Goal: Transaction & Acquisition: Book appointment/travel/reservation

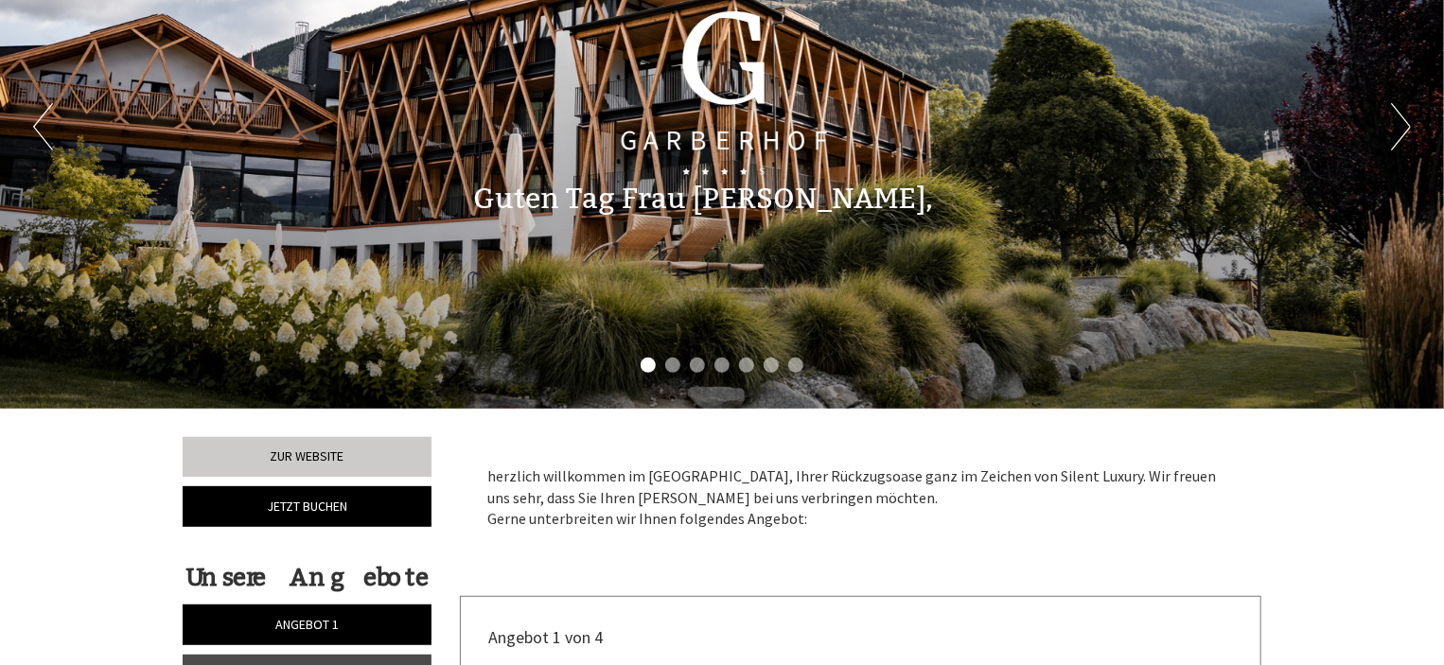
scroll to position [92, 0]
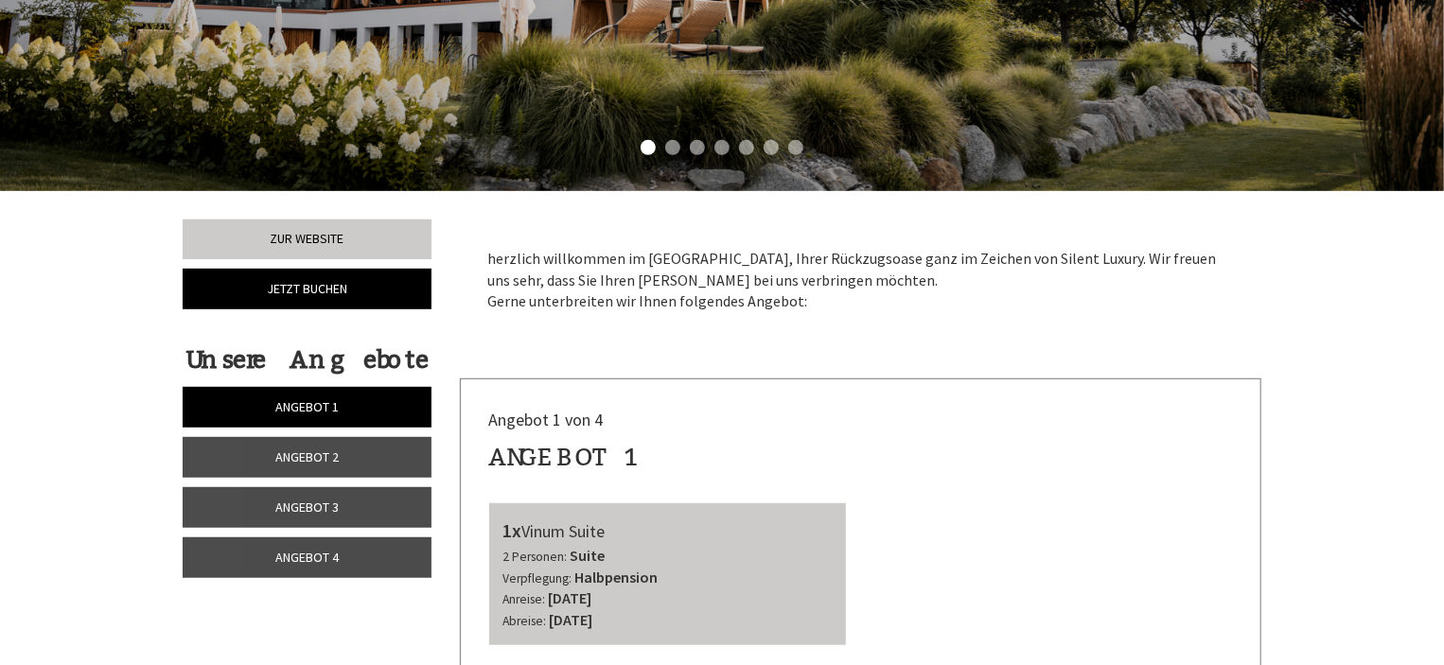
scroll to position [376, 0]
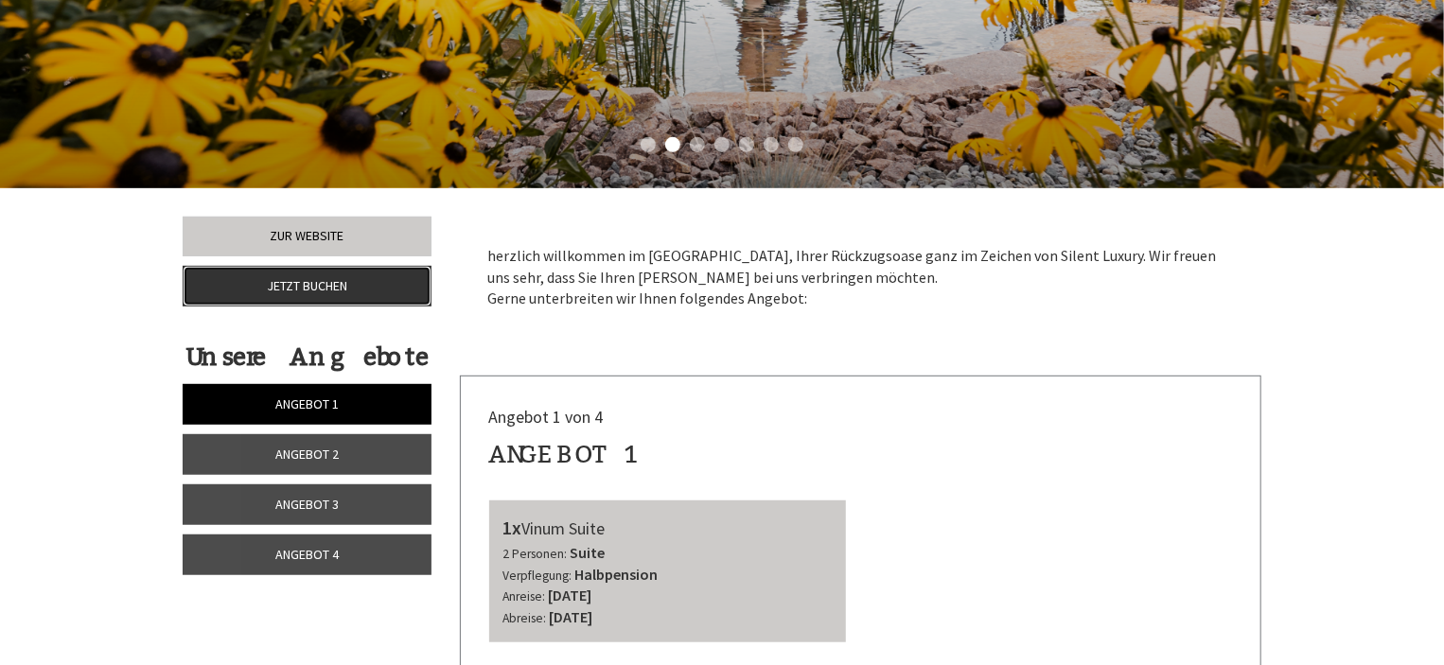
click at [356, 283] on link "Jetzt buchen" at bounding box center [307, 286] width 249 height 41
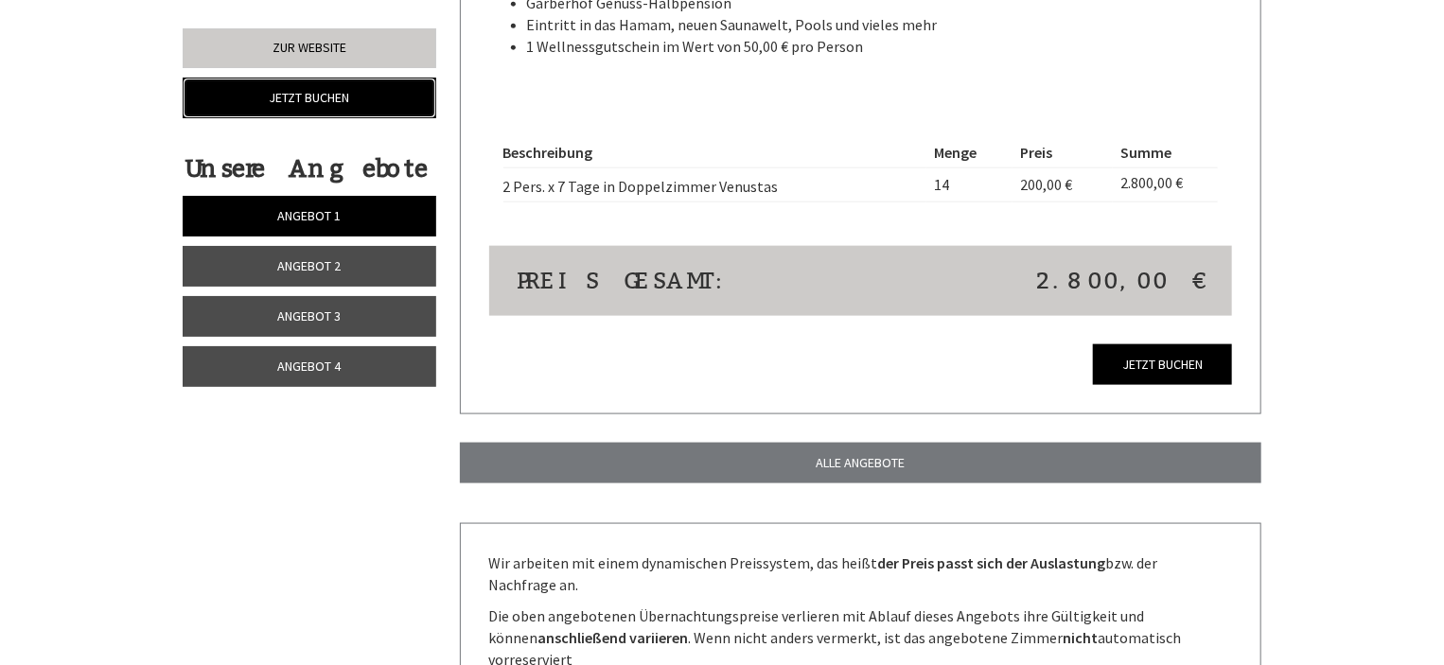
scroll to position [4785, 0]
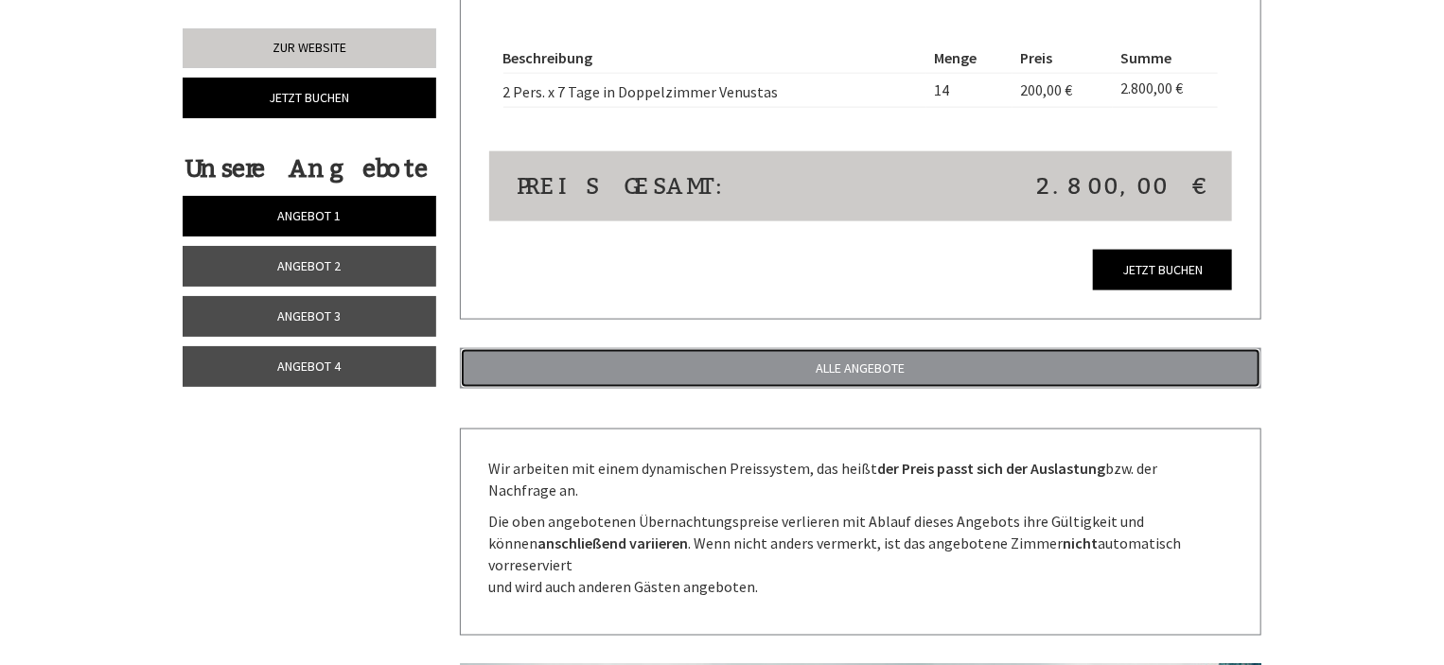
click at [1000, 348] on link "ALLE ANGEBOTE" at bounding box center [861, 368] width 802 height 41
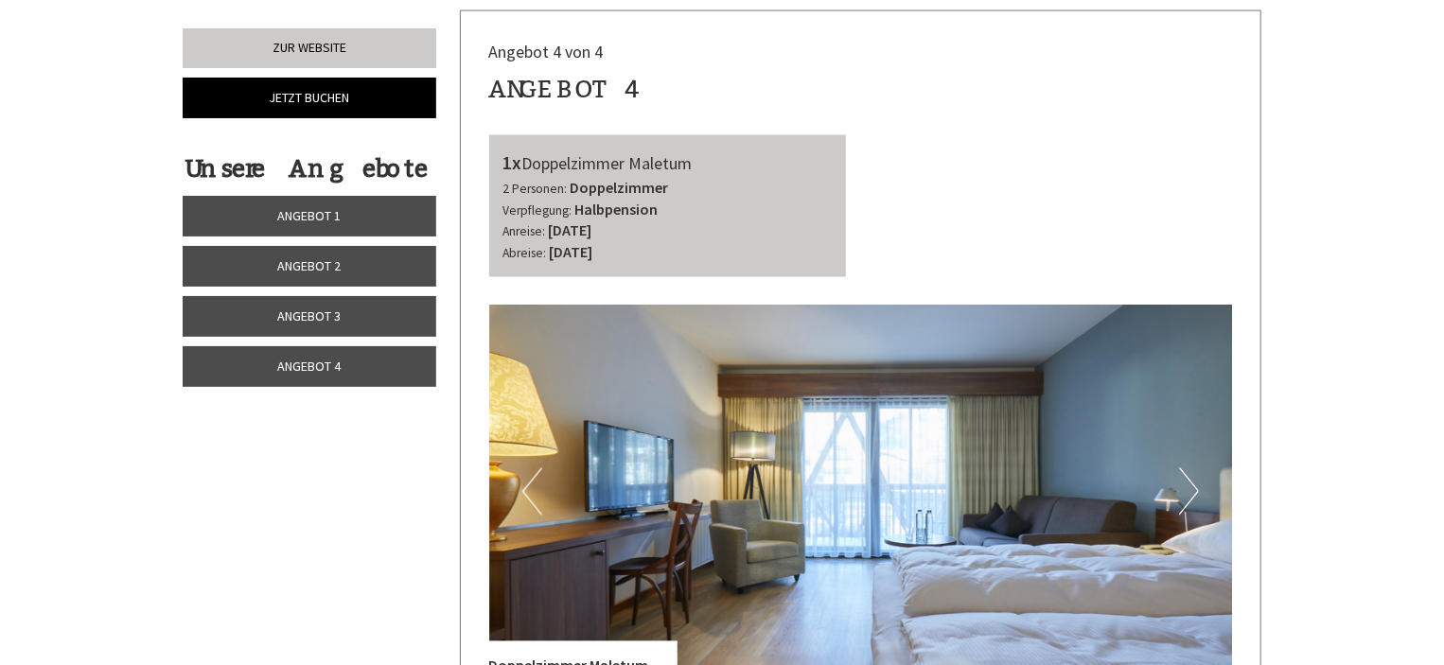
scroll to position [5104, 0]
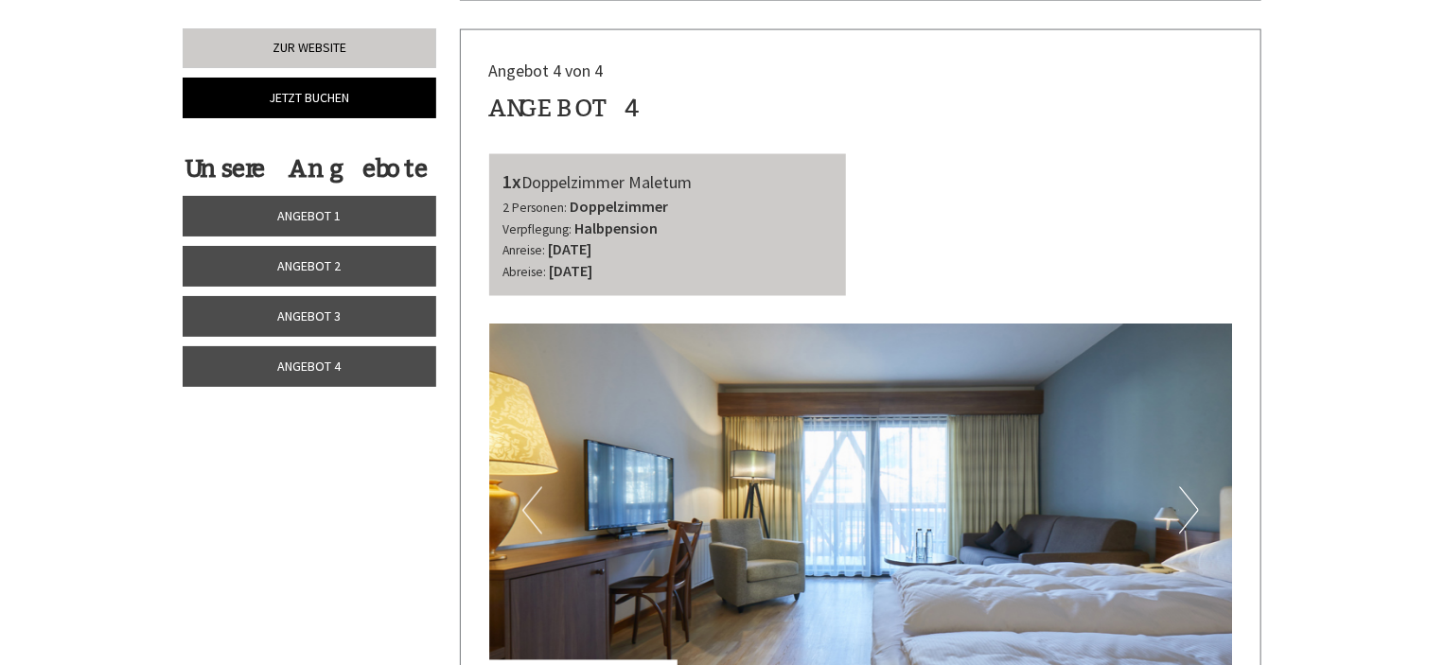
click at [354, 359] on link "Angebot 4" at bounding box center [310, 366] width 254 height 41
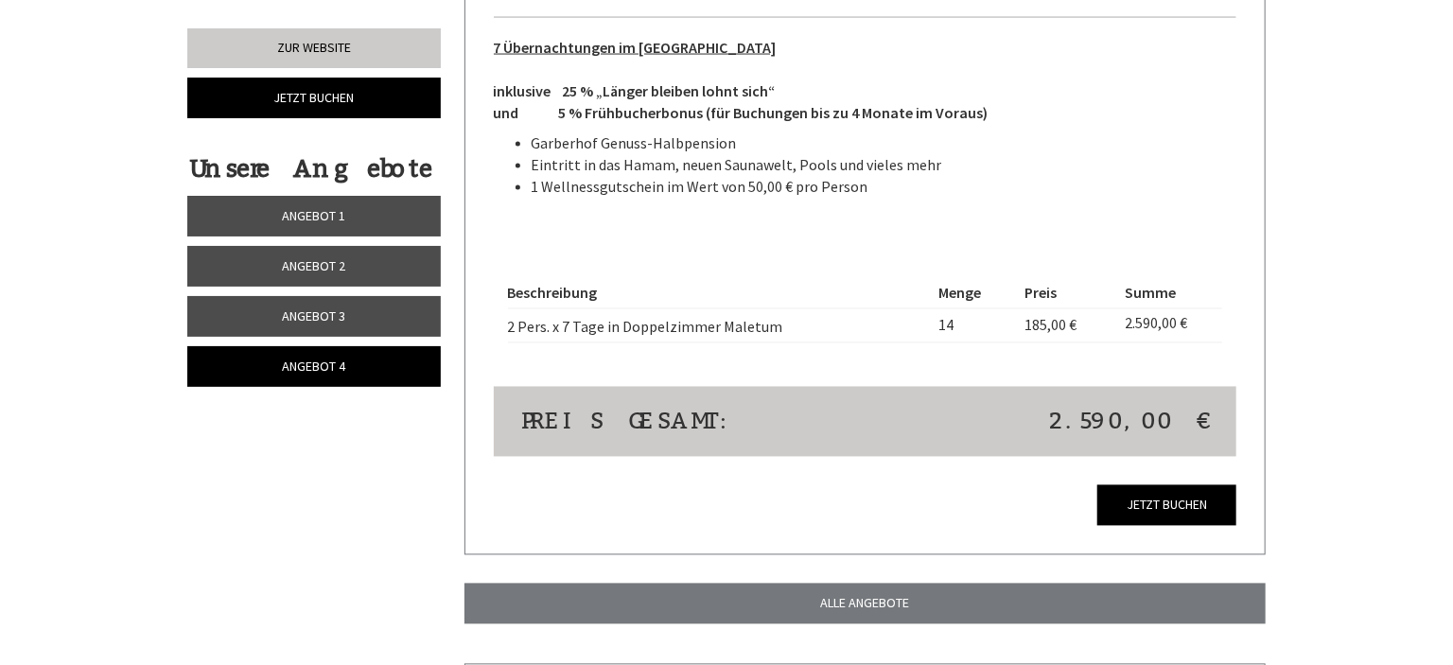
scroll to position [1603, 0]
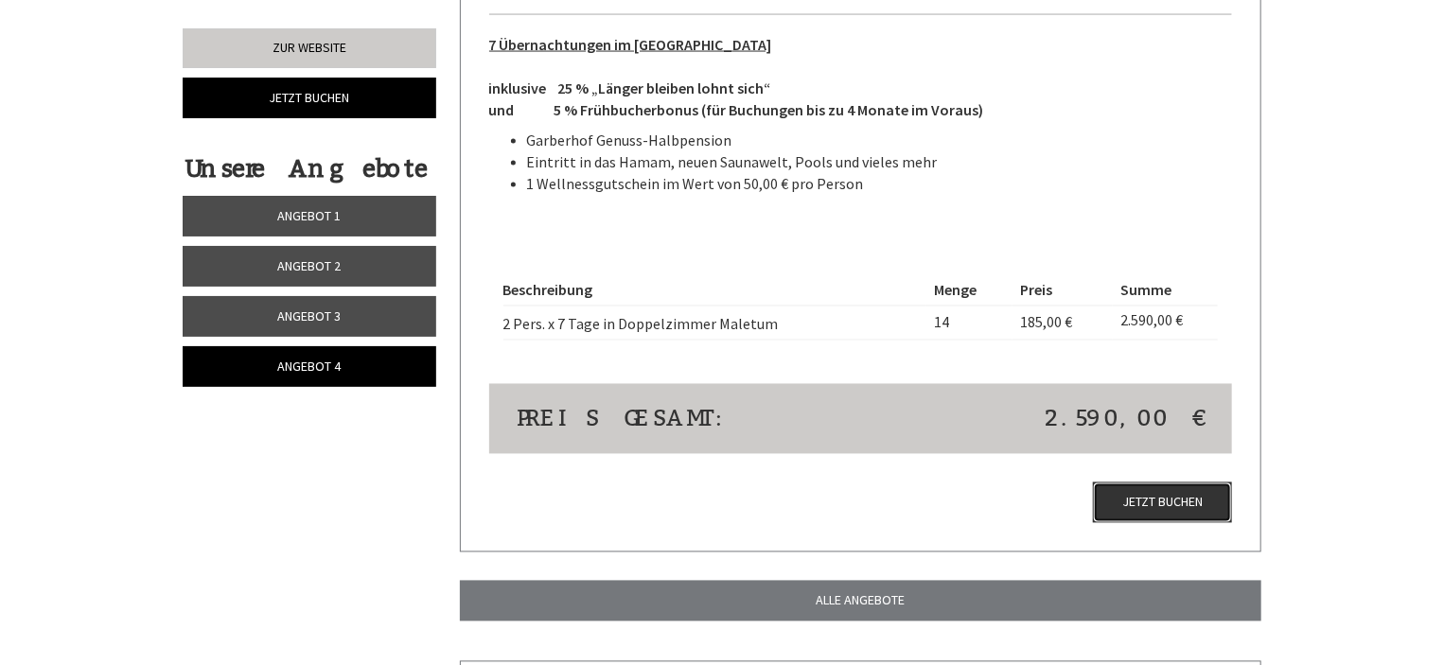
click at [1188, 501] on link "Jetzt buchen" at bounding box center [1162, 502] width 139 height 41
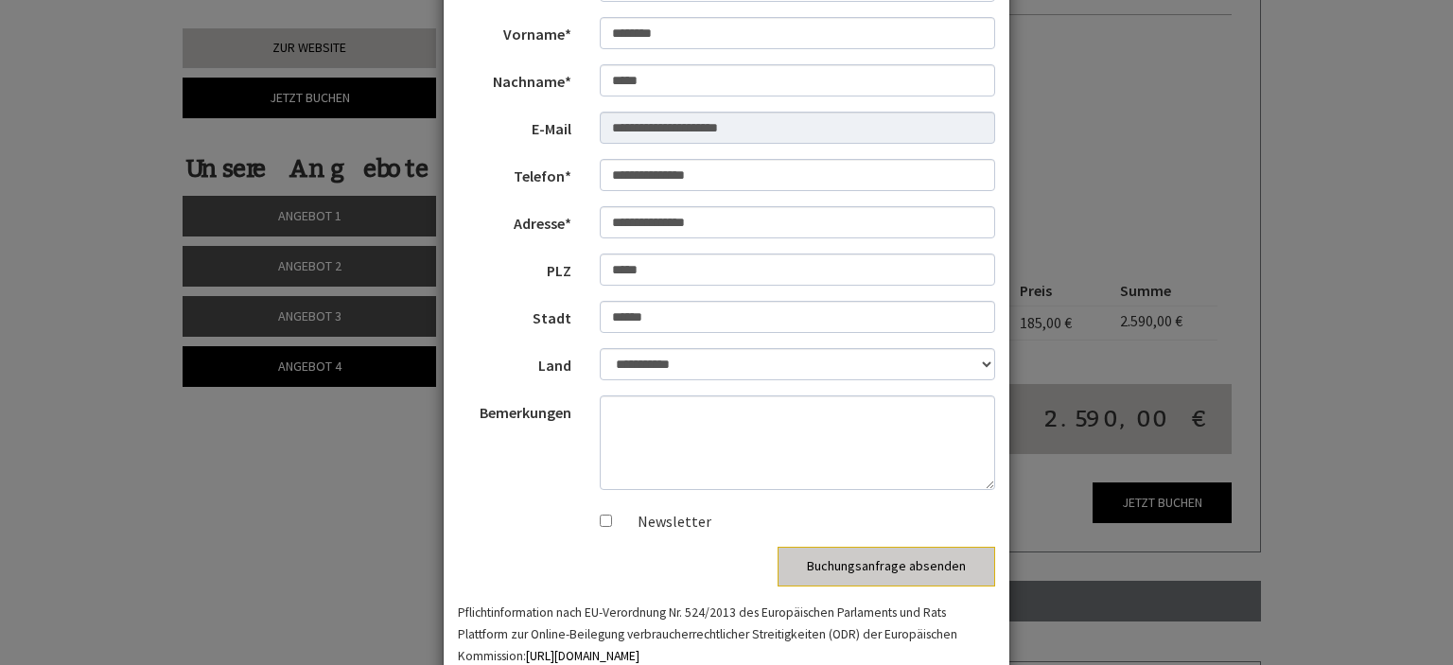
scroll to position [189, 0]
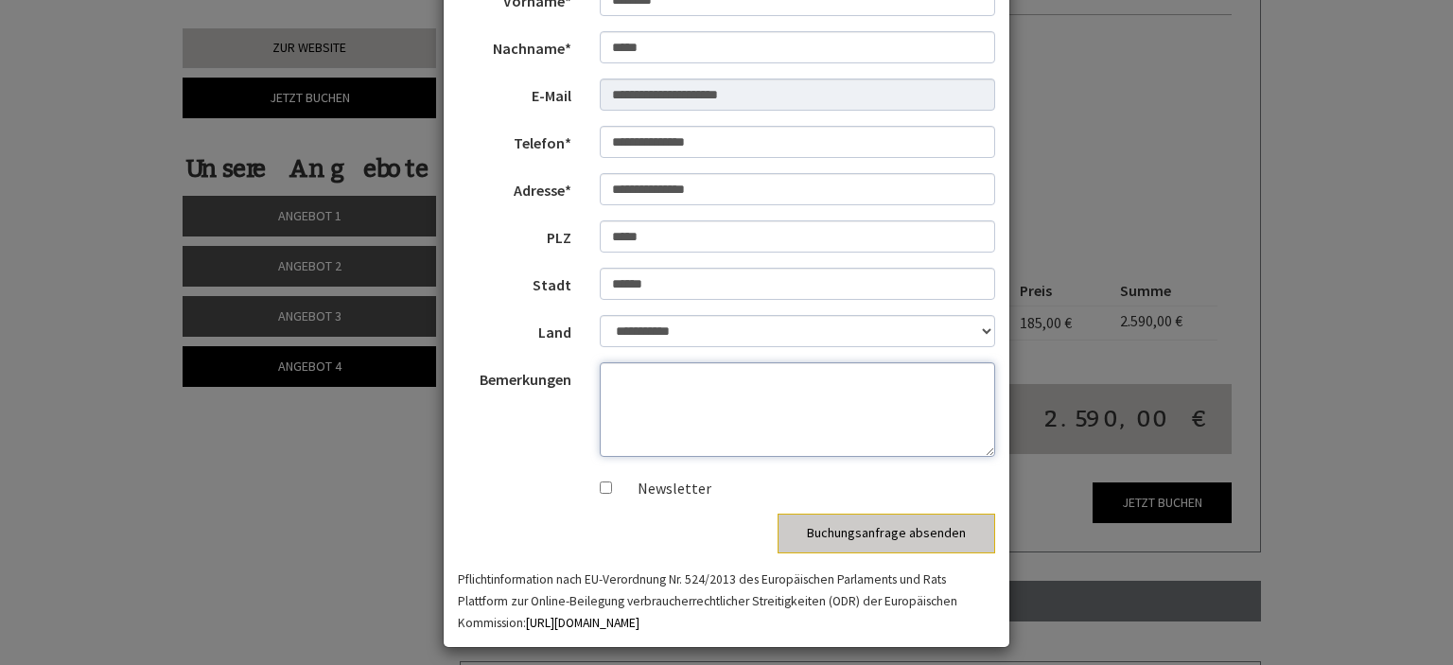
click at [643, 377] on textarea "Bemerkungen" at bounding box center [798, 409] width 396 height 95
click at [771, 373] on textarea "**********" at bounding box center [798, 409] width 396 height 95
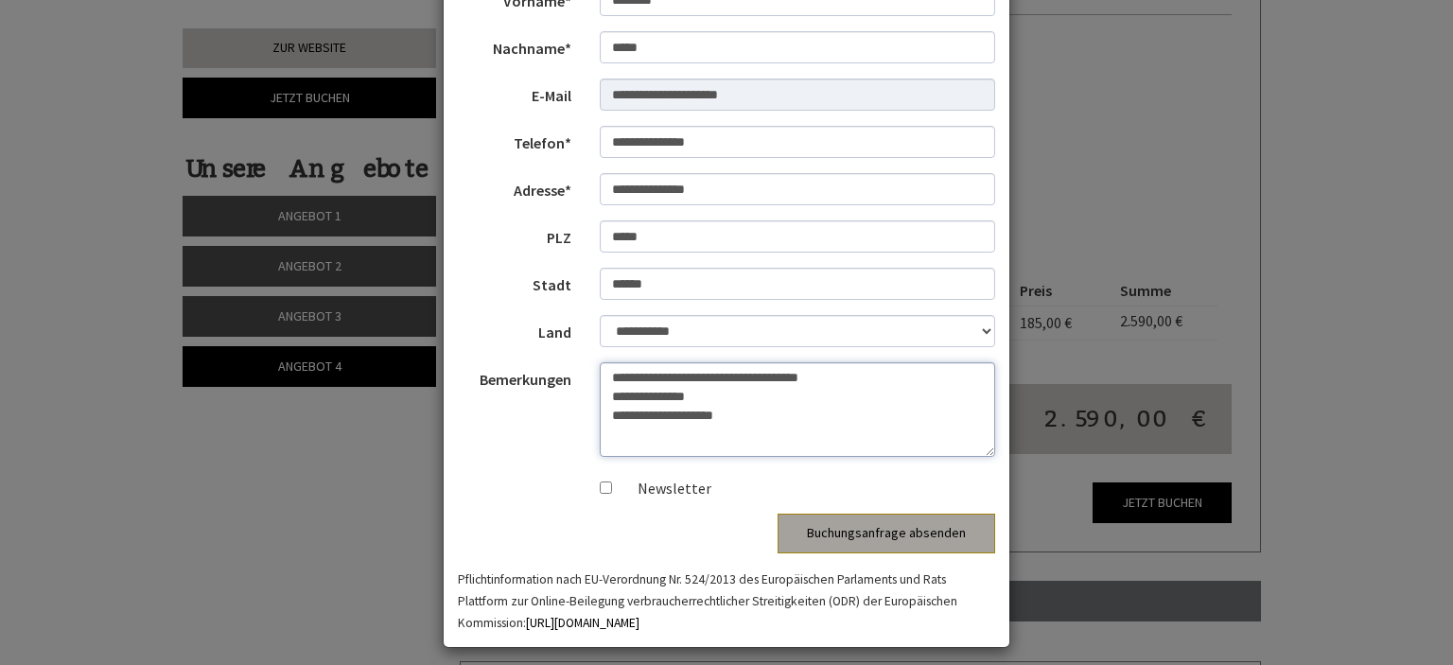
type textarea "**********"
click at [895, 529] on button "Buchungsanfrage absenden" at bounding box center [887, 534] width 218 height 40
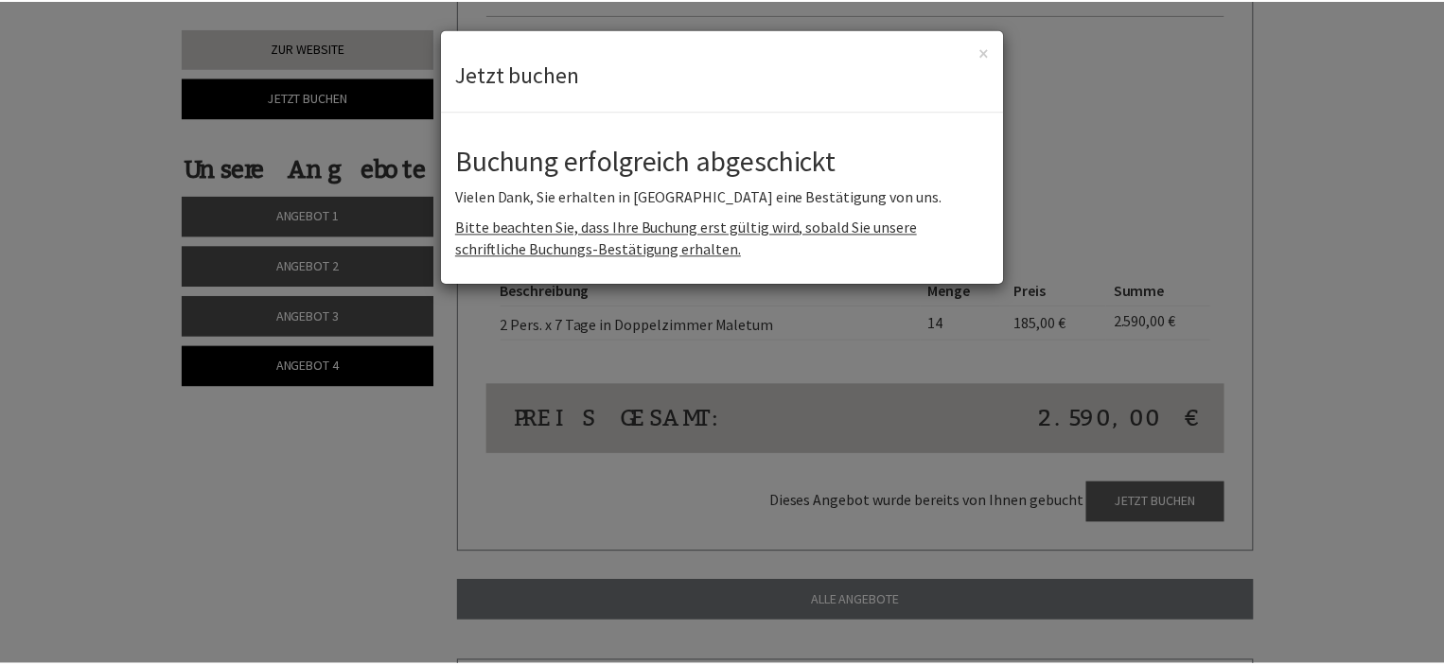
scroll to position [0, 0]
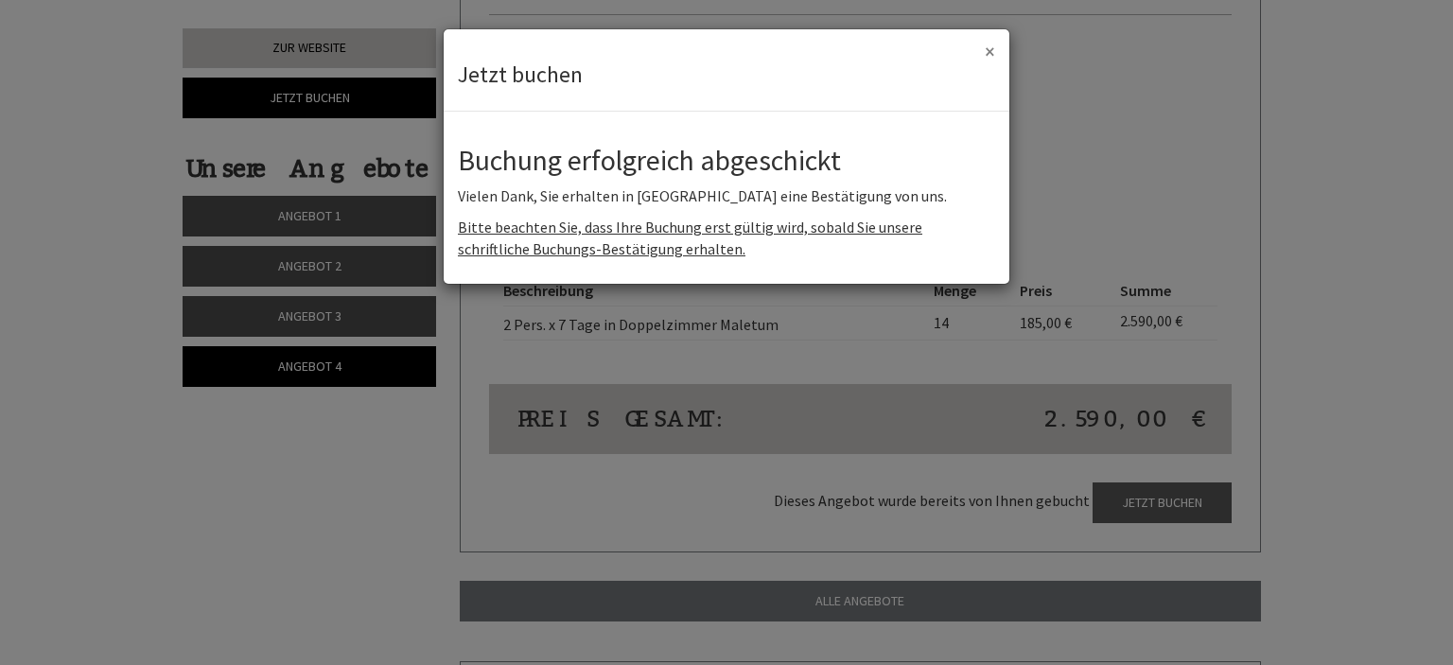
click at [992, 45] on button "×" at bounding box center [990, 52] width 10 height 20
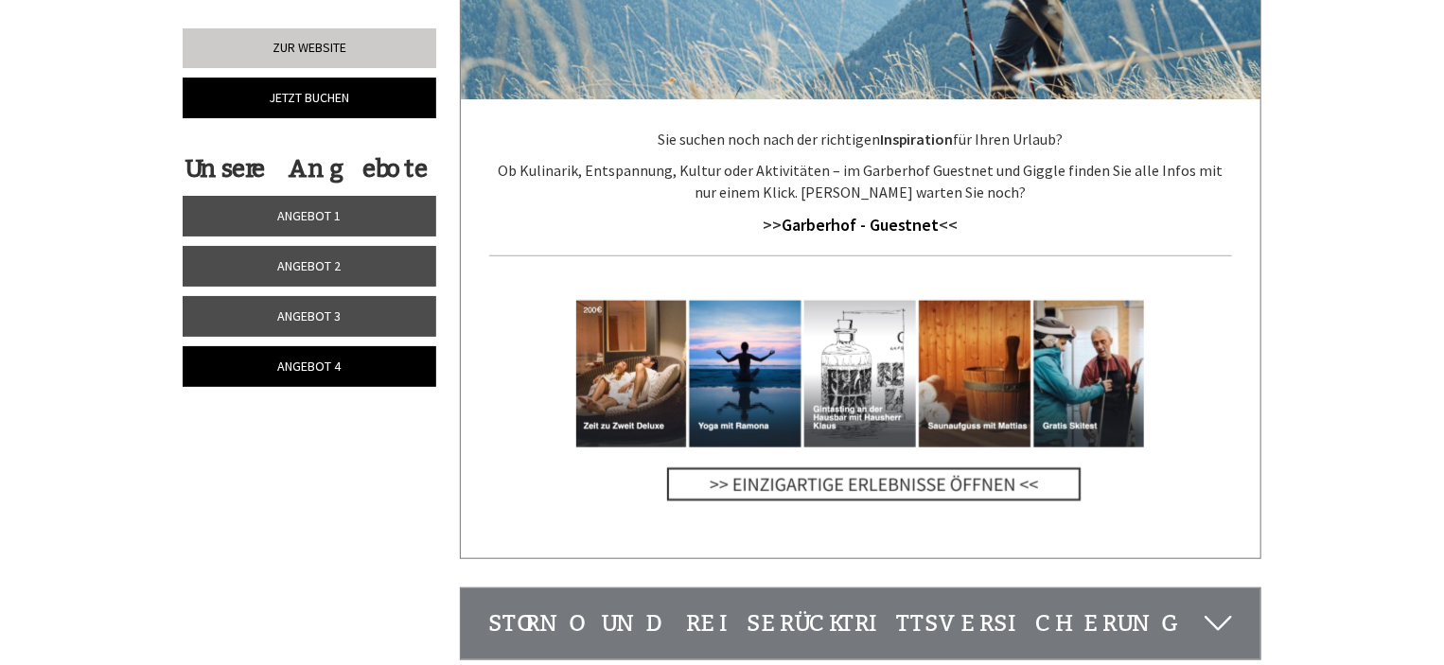
scroll to position [4157, 0]
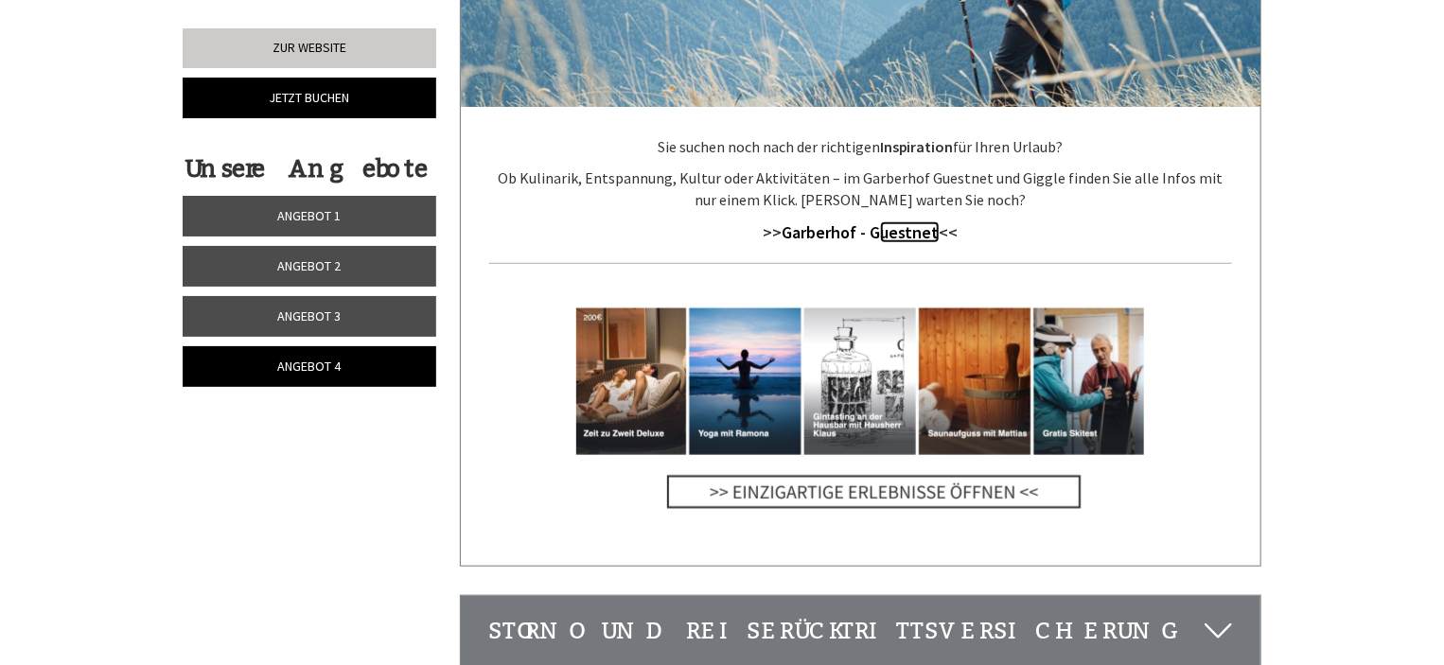
click at [907, 221] on strong "uestnet" at bounding box center [910, 232] width 60 height 22
